Goal: Task Accomplishment & Management: Manage account settings

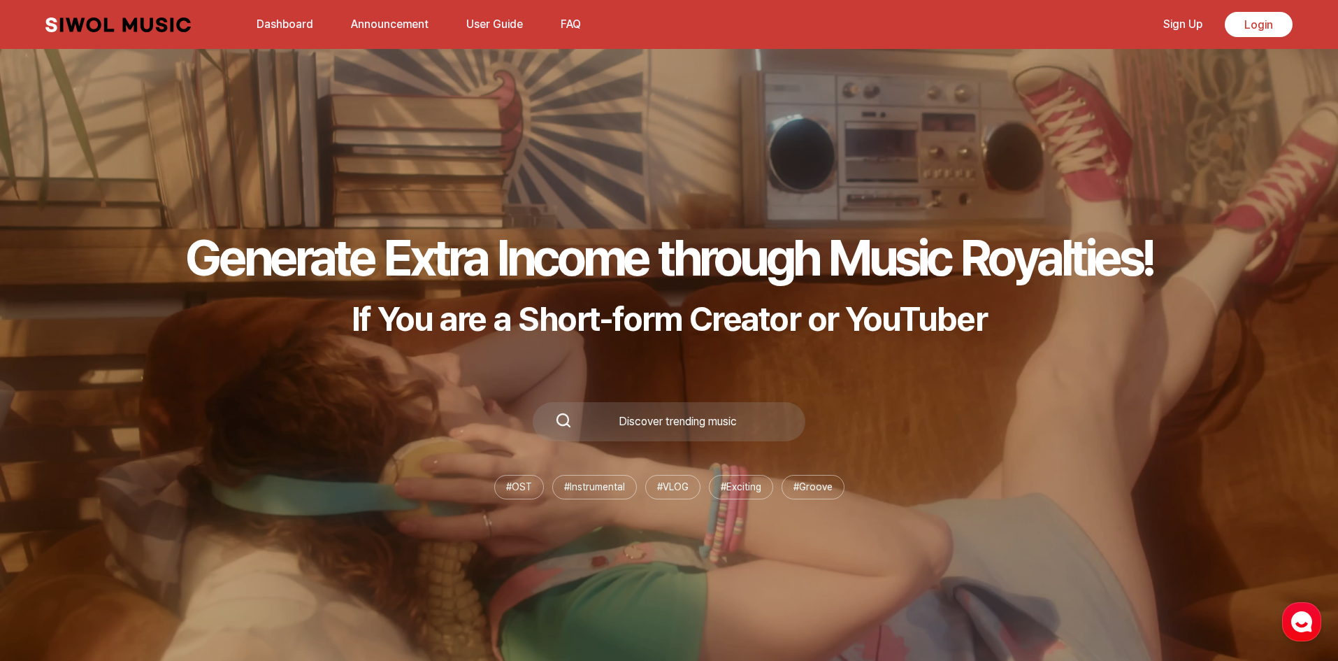
click at [1249, 37] on div "Siwol Music Dashboard Announcement User Guide FAQ Sign Up Login Dashboard Annou…" at bounding box center [668, 24] width 1275 height 49
click at [1255, 31] on link "Login" at bounding box center [1259, 24] width 68 height 25
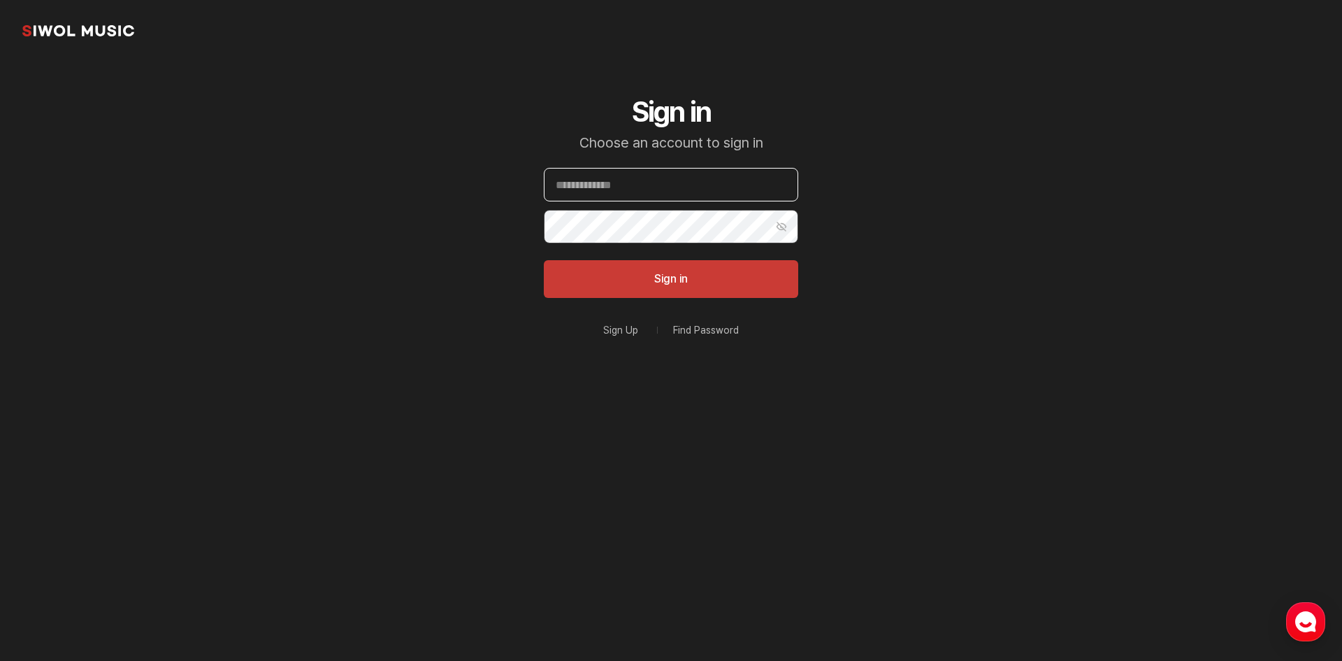
click at [647, 197] on input "Email" at bounding box center [671, 185] width 254 height 34
paste input "**********"
type input "**********"
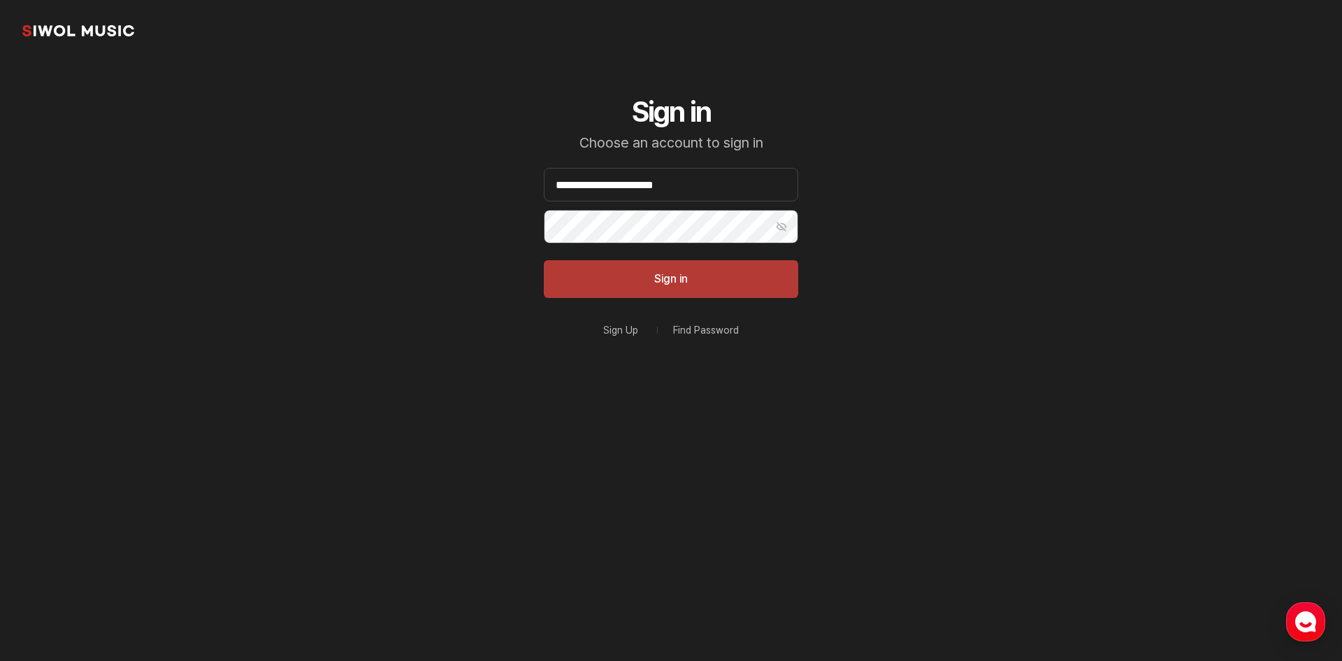
click at [665, 274] on button "Sign in" at bounding box center [671, 279] width 254 height 38
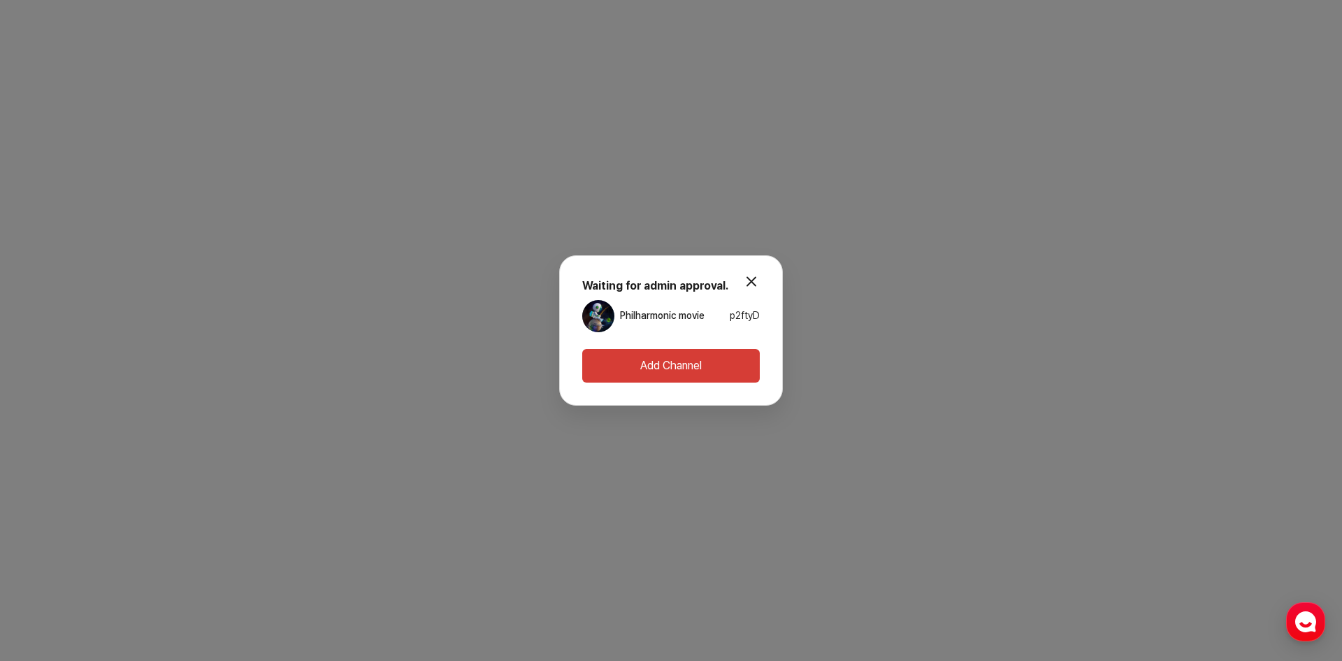
click at [668, 369] on button "Add Channel" at bounding box center [671, 366] width 178 height 34
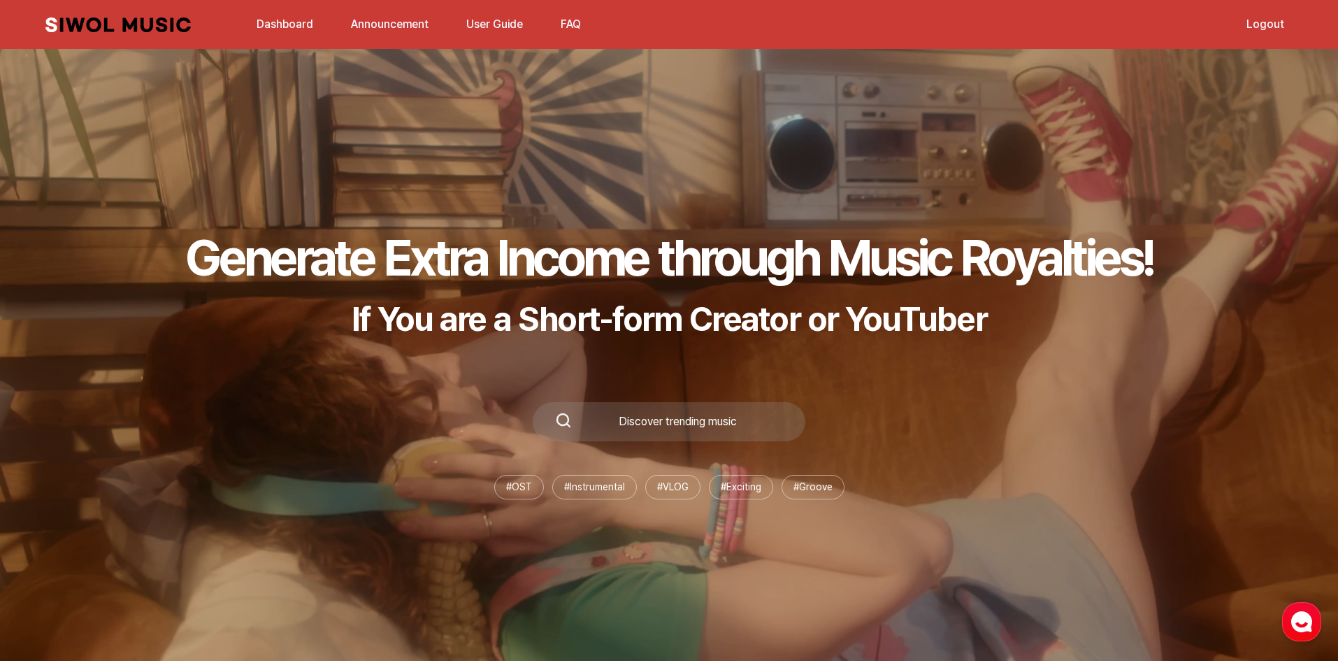
drag, startPoint x: 1069, startPoint y: 53, endPoint x: 1233, endPoint y: 35, distance: 164.6
click at [1233, 35] on div "Siwol Music Dashboard Announcement User Guide FAQ Logout Dashboard Announcement…" at bounding box center [668, 24] width 1275 height 49
click at [1243, 29] on link "Logout" at bounding box center [1265, 24] width 55 height 30
click at [1249, 26] on link "Logout" at bounding box center [1265, 24] width 55 height 30
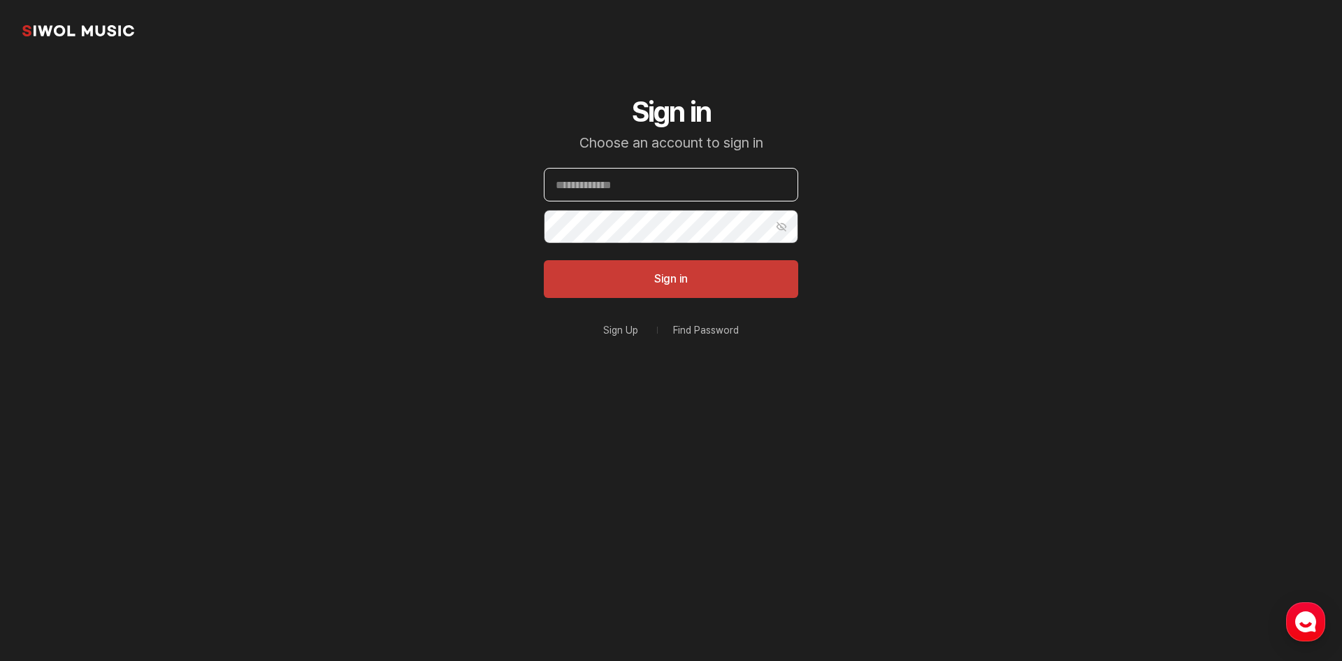
click at [674, 185] on input "Email" at bounding box center [671, 185] width 254 height 34
paste input "**********"
type input "**********"
click at [607, 289] on button "Sign in" at bounding box center [671, 279] width 254 height 38
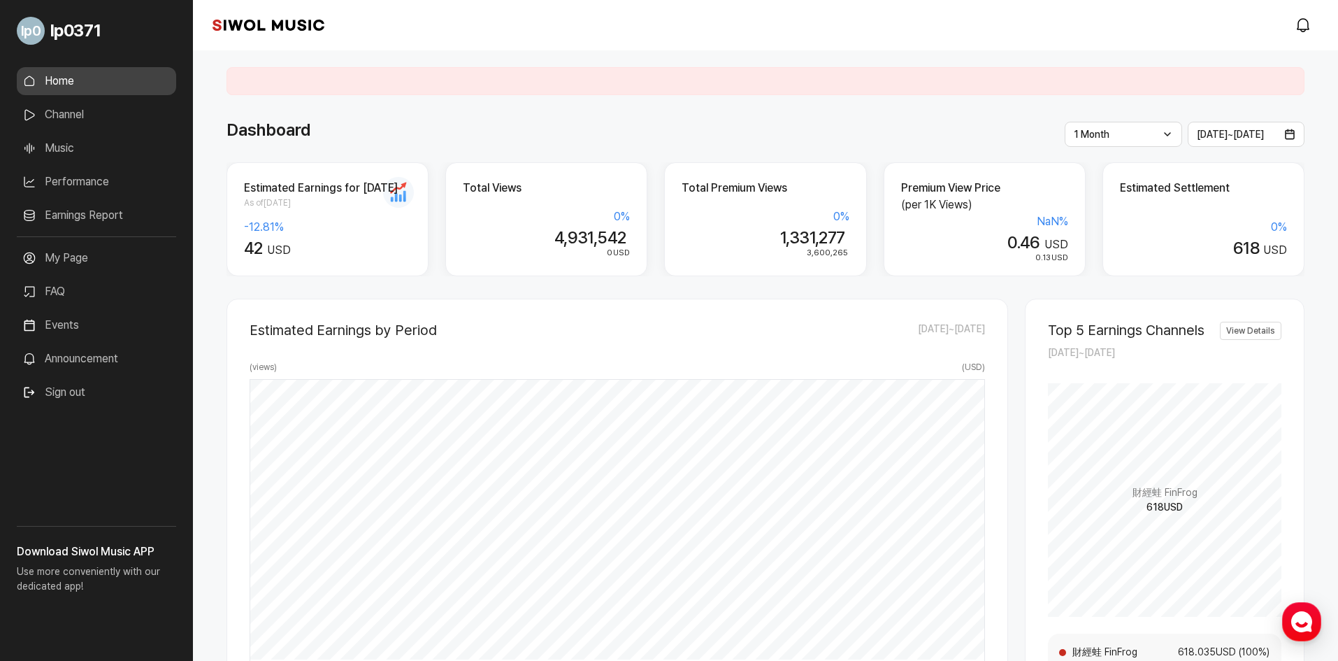
click at [80, 210] on link "Earnings Report" at bounding box center [96, 215] width 159 height 28
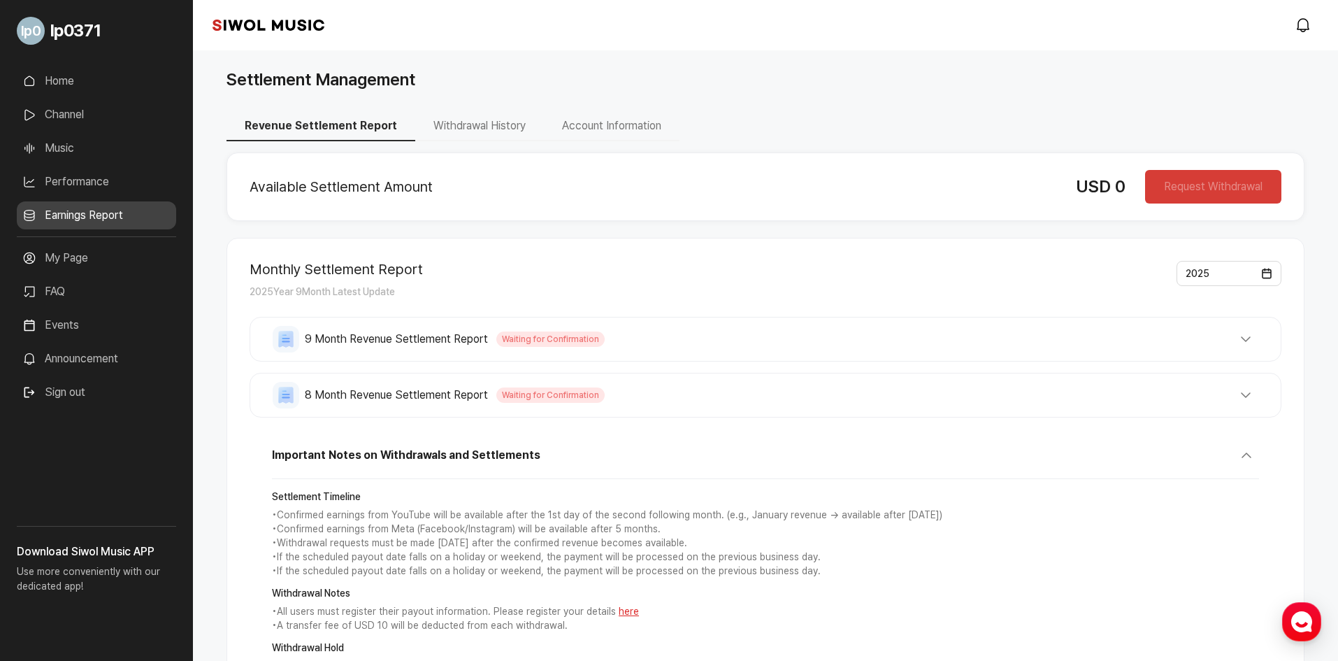
click at [695, 348] on button "9 Month Revenue Settlement Report Waiting for Confirmation" at bounding box center [766, 339] width 986 height 27
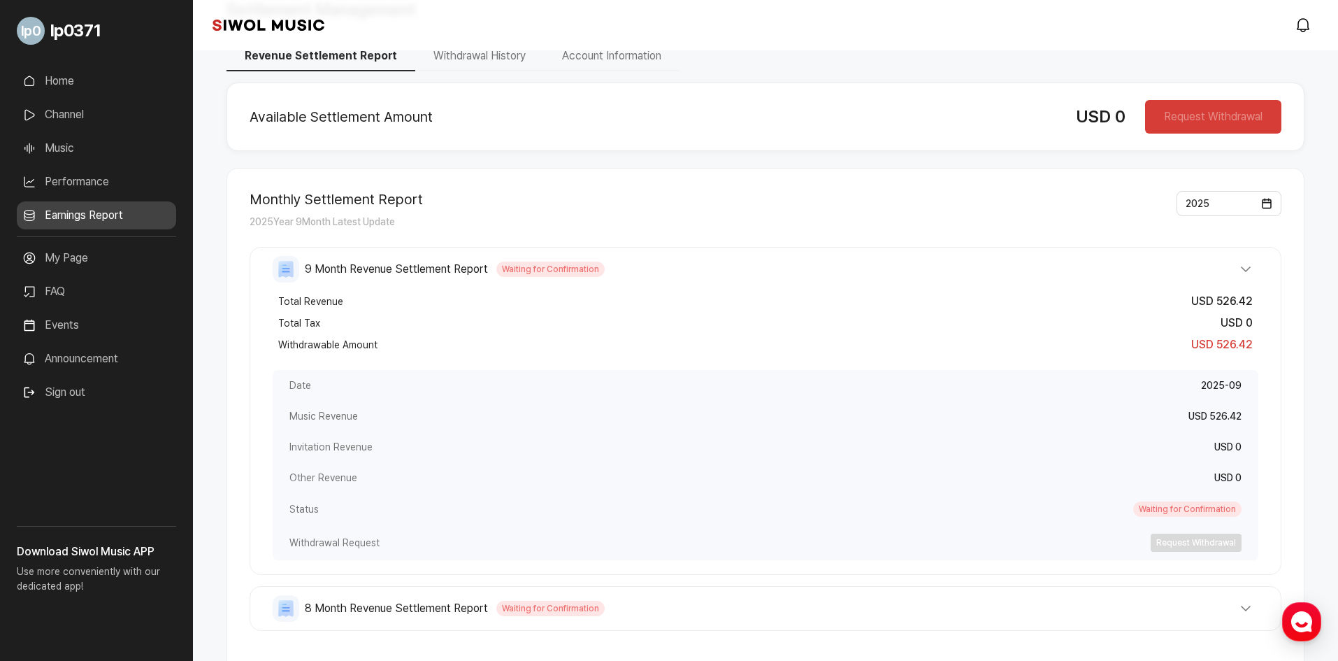
scroll to position [140, 0]
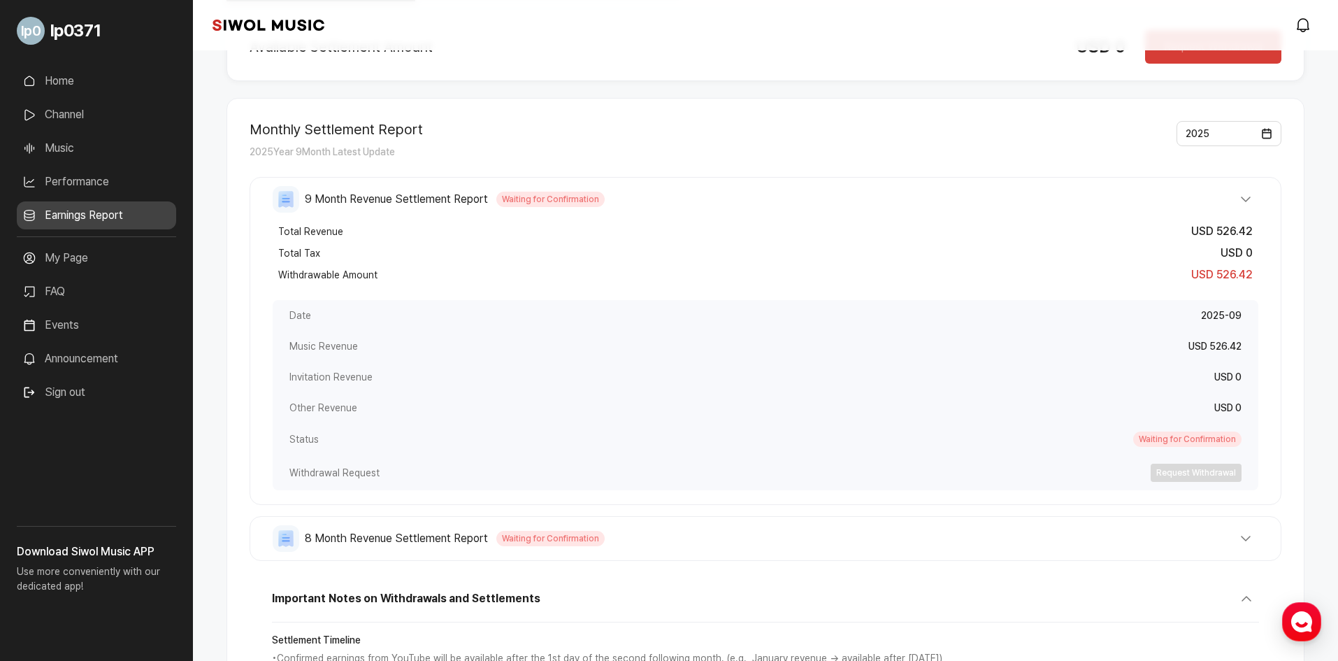
click at [1096, 153] on div "Monthly Settlement Report 2025 Year 9 Month Latest Update 2025" at bounding box center [766, 140] width 1032 height 39
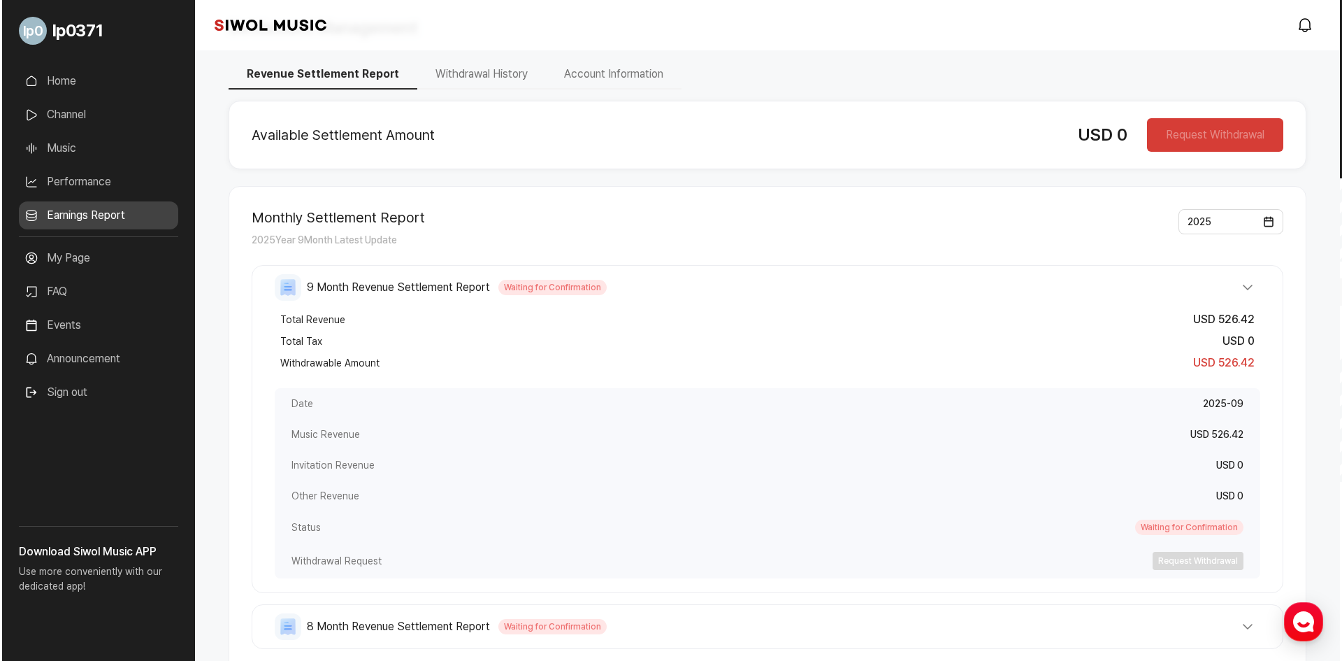
scroll to position [0, 0]
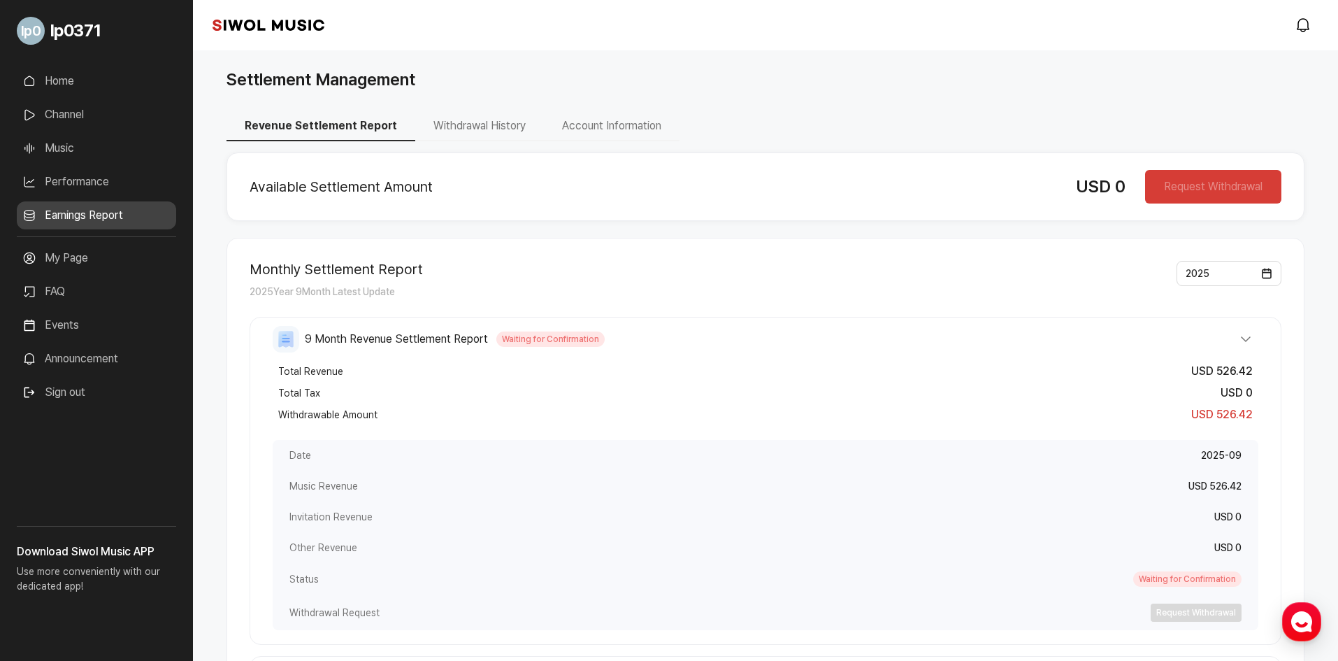
click at [75, 388] on button "Sign out" at bounding box center [54, 392] width 74 height 28
